Goal: Task Accomplishment & Management: Manage account settings

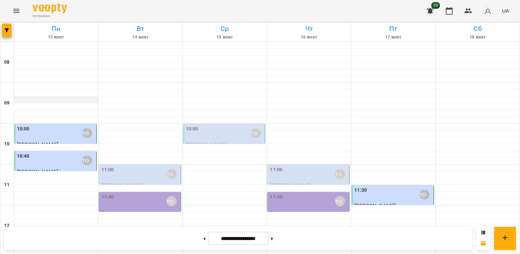
scroll to position [238, 0]
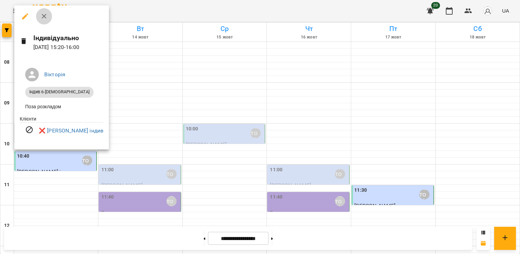
click at [43, 17] on icon "button" at bounding box center [44, 16] width 8 height 8
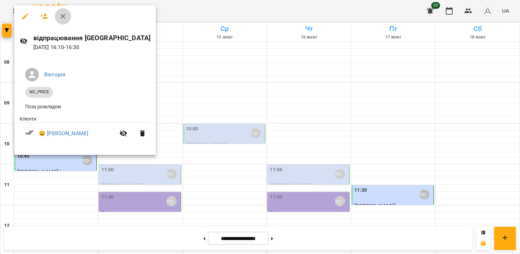
click at [63, 15] on icon "button" at bounding box center [63, 16] width 8 height 8
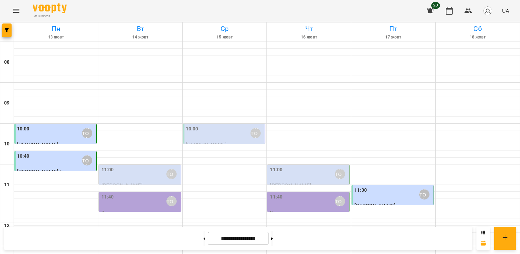
scroll to position [240, 0]
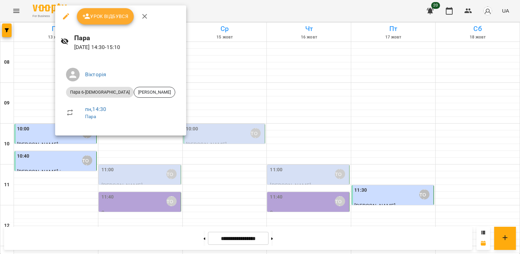
click at [146, 18] on icon "button" at bounding box center [144, 16] width 5 height 5
